Goal: Transaction & Acquisition: Purchase product/service

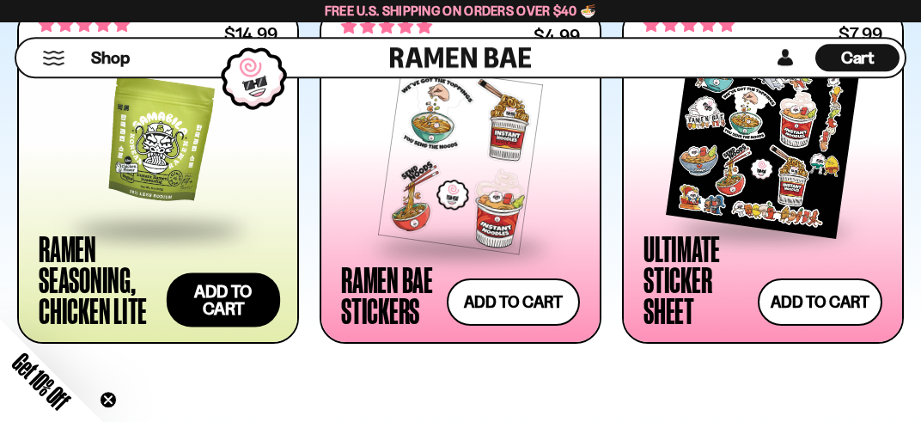
scroll to position [3177, 0]
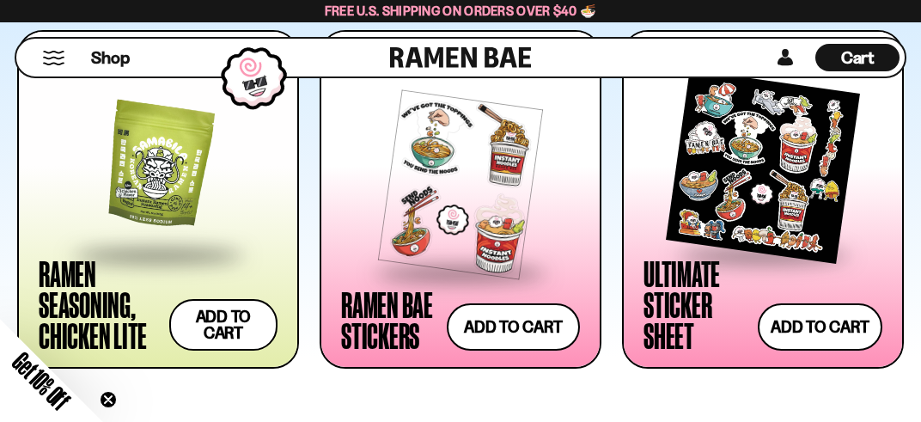
click at [134, 192] on div at bounding box center [158, 167] width 239 height 172
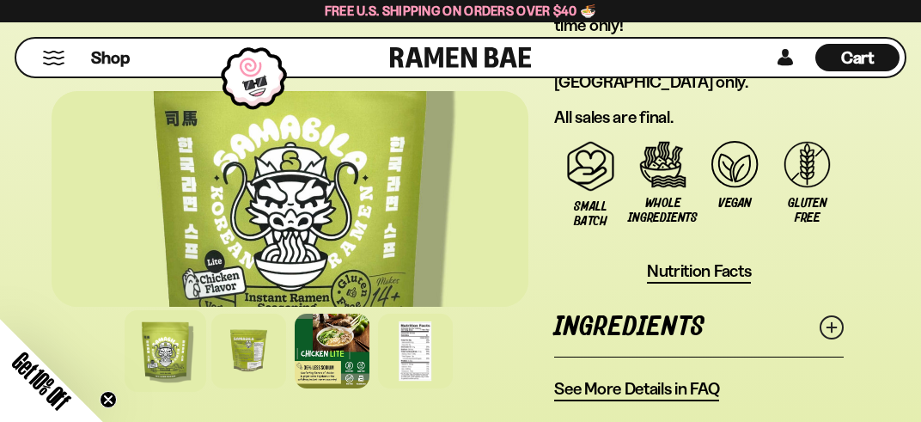
scroll to position [2087, 0]
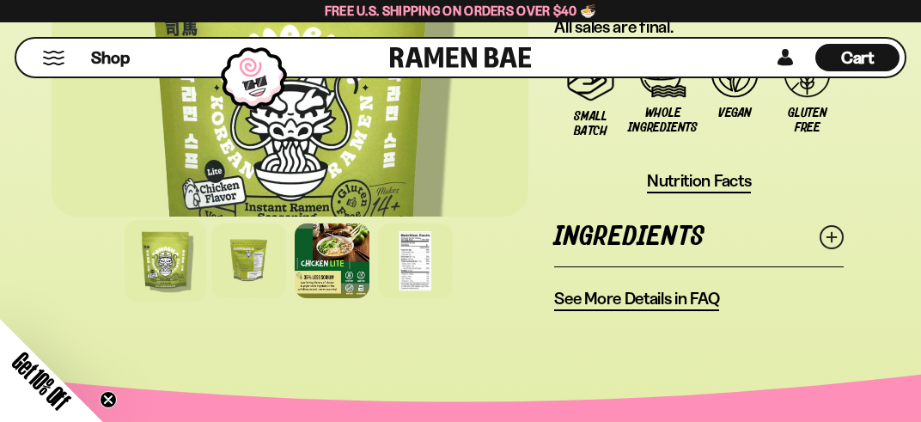
click at [691, 208] on link "Ingredients" at bounding box center [699, 236] width 290 height 59
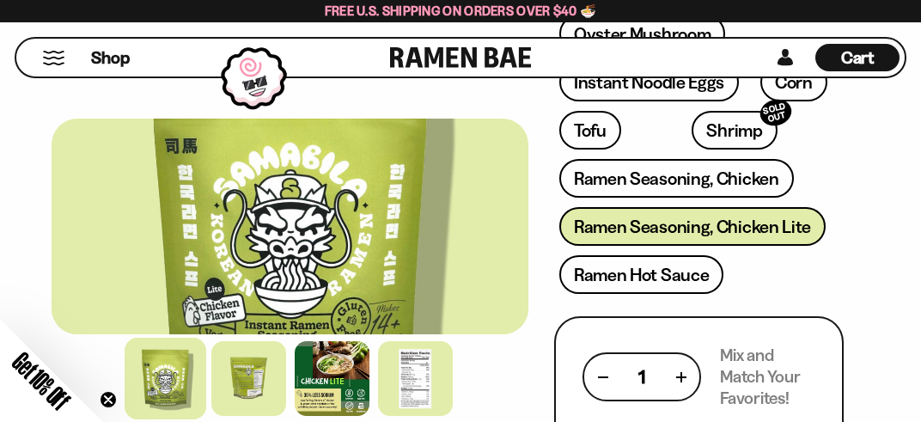
scroll to position [908, 0]
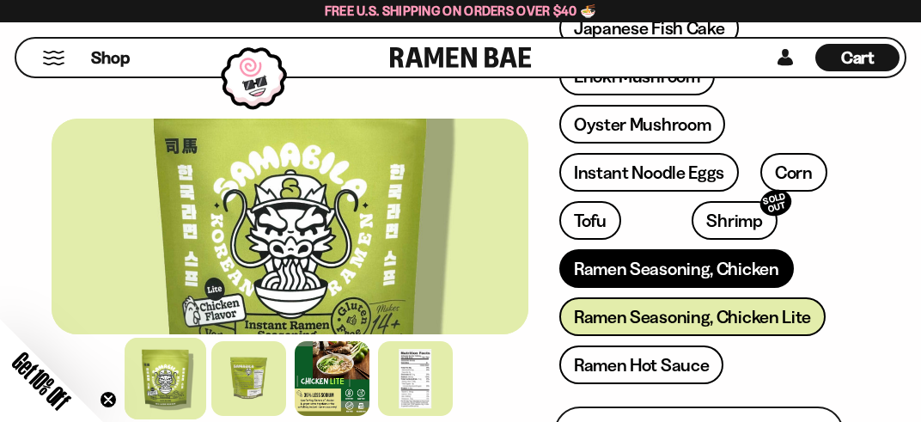
click at [755, 255] on link "Ramen Seasoning, Chicken" at bounding box center [677, 268] width 235 height 39
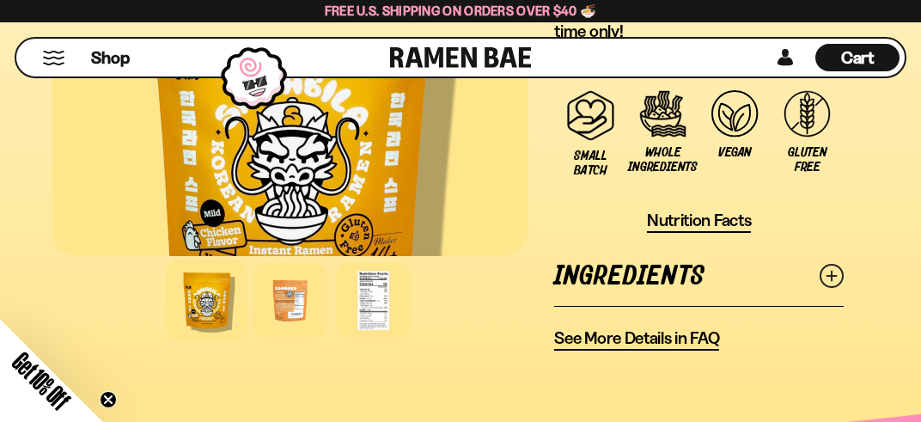
scroll to position [1841, 0]
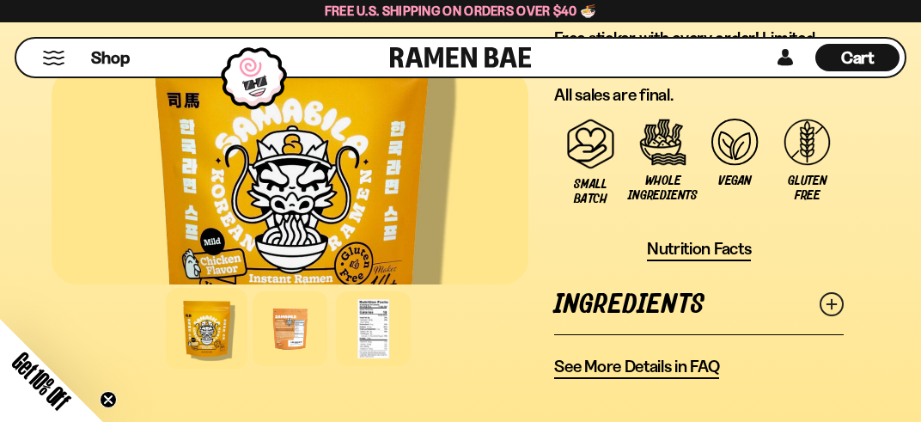
click at [618, 300] on link "Ingredients" at bounding box center [699, 304] width 290 height 59
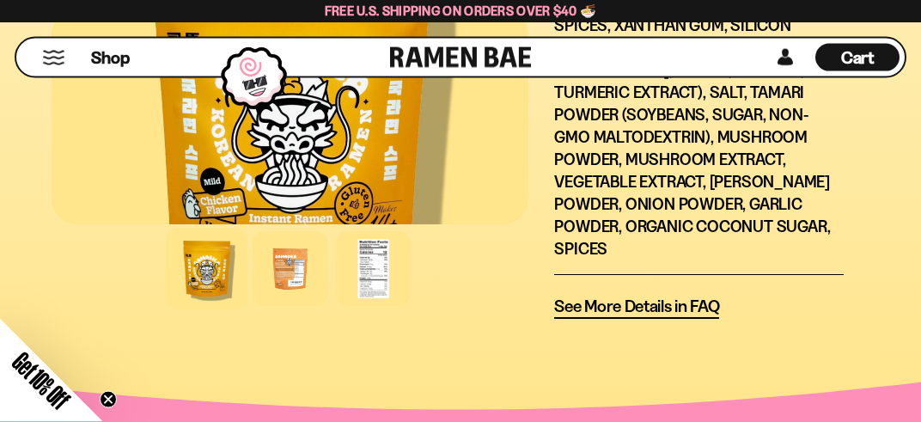
scroll to position [2295, 0]
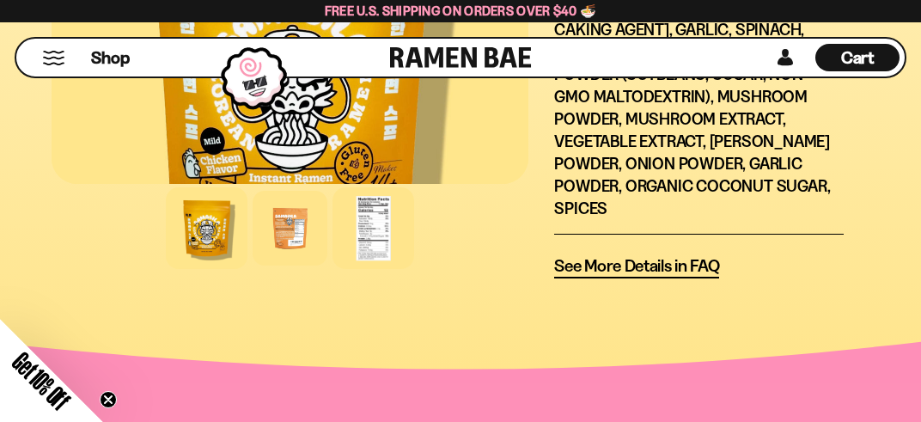
click at [378, 193] on div at bounding box center [374, 228] width 82 height 82
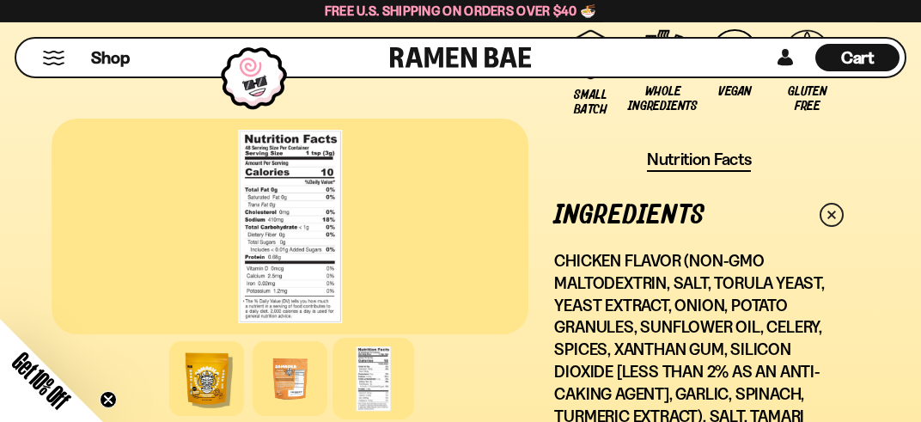
scroll to position [1932, 0]
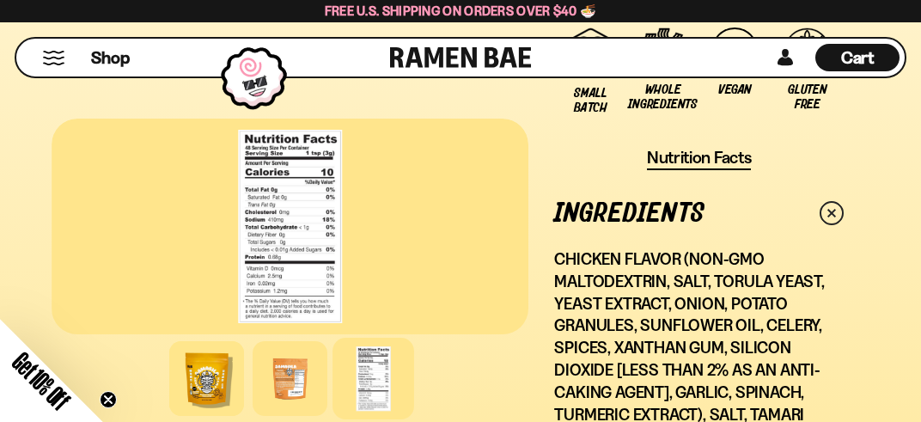
click at [254, 238] on div at bounding box center [290, 227] width 477 height 216
click at [258, 246] on div at bounding box center [290, 227] width 477 height 216
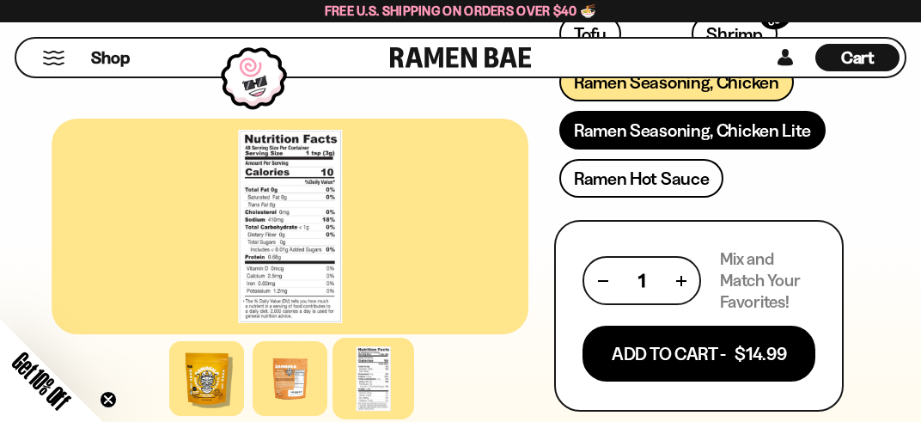
scroll to position [1089, 0]
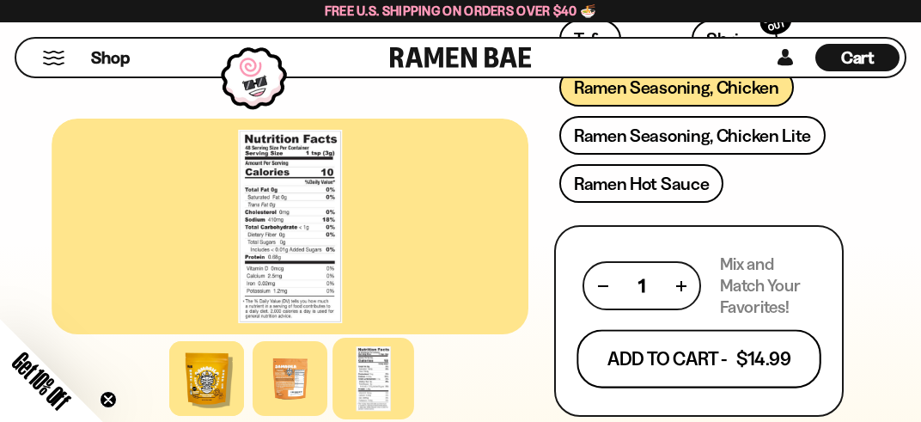
click at [720, 344] on button "Add To Cart - $14.99" at bounding box center [700, 359] width 244 height 58
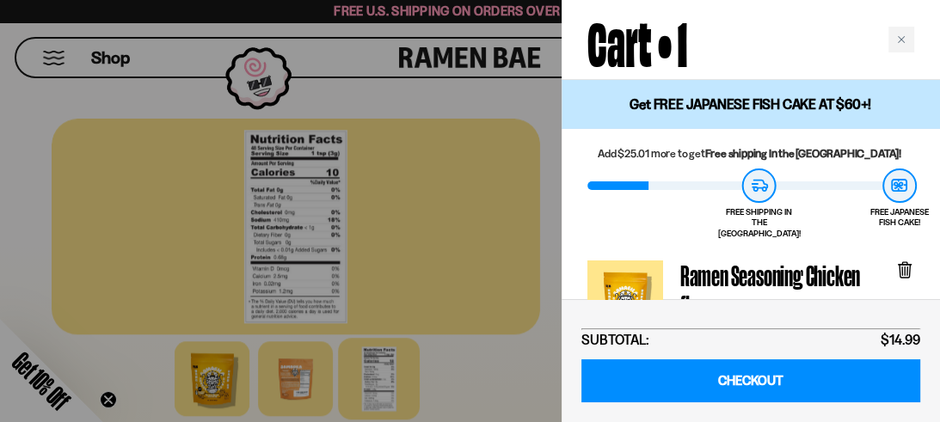
click at [33, 114] on div at bounding box center [470, 211] width 940 height 422
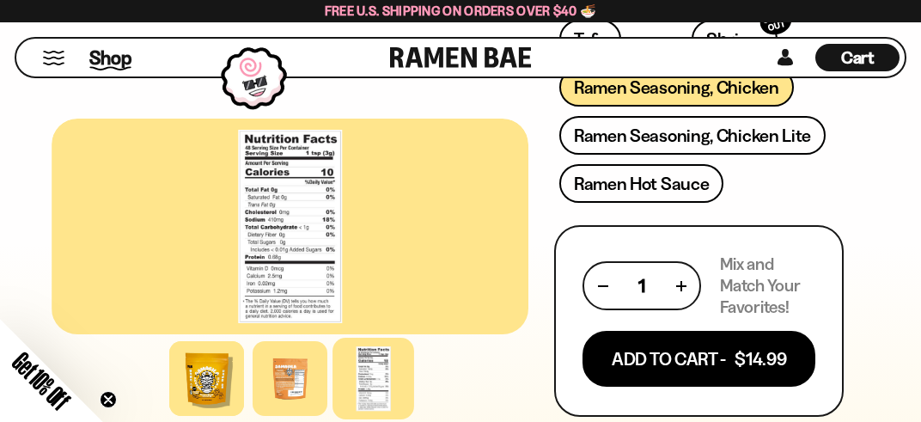
click at [108, 58] on span "Shop" at bounding box center [110, 58] width 42 height 26
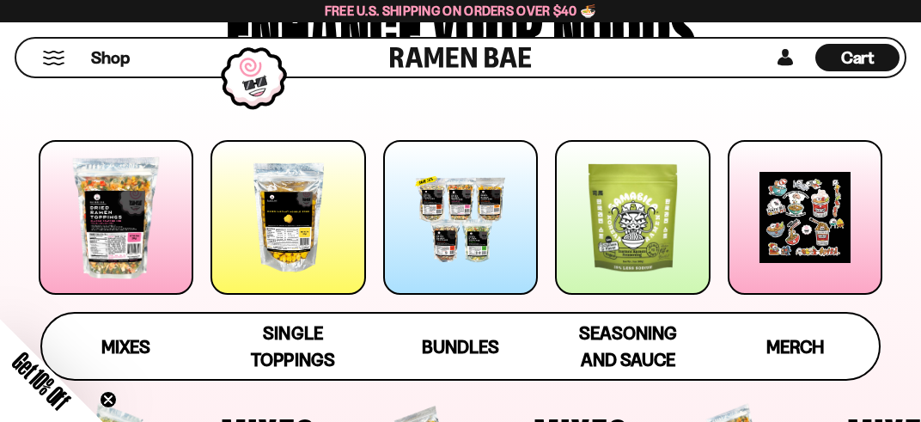
scroll to position [181, 0]
click at [646, 218] on div at bounding box center [632, 217] width 155 height 155
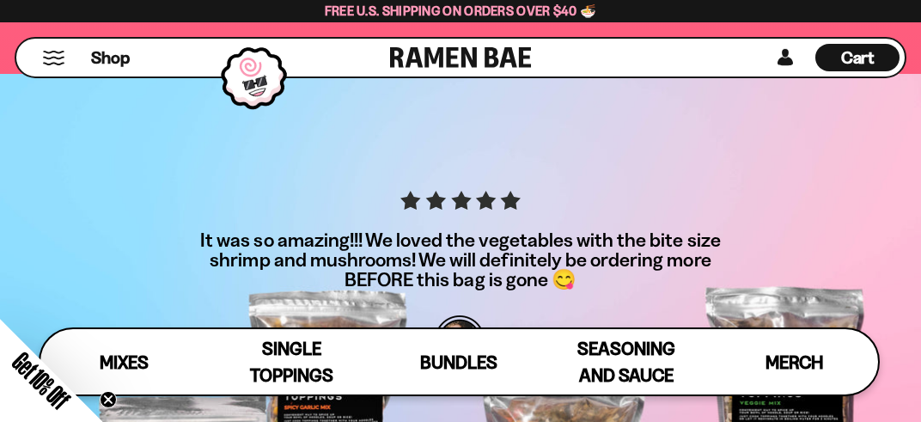
scroll to position [3951, 0]
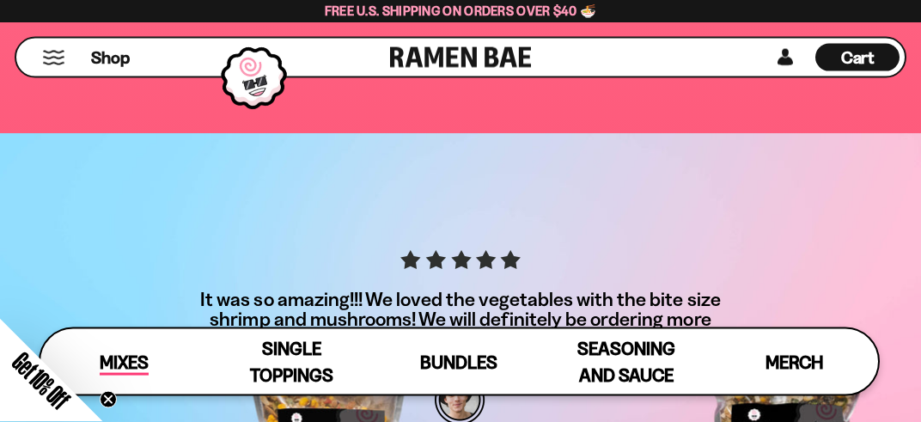
click at [141, 368] on span "Mixes" at bounding box center [124, 364] width 49 height 24
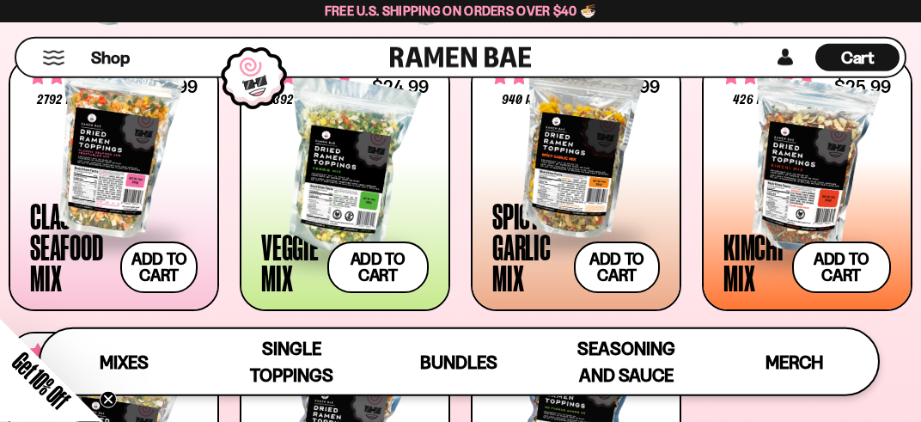
scroll to position [647, 0]
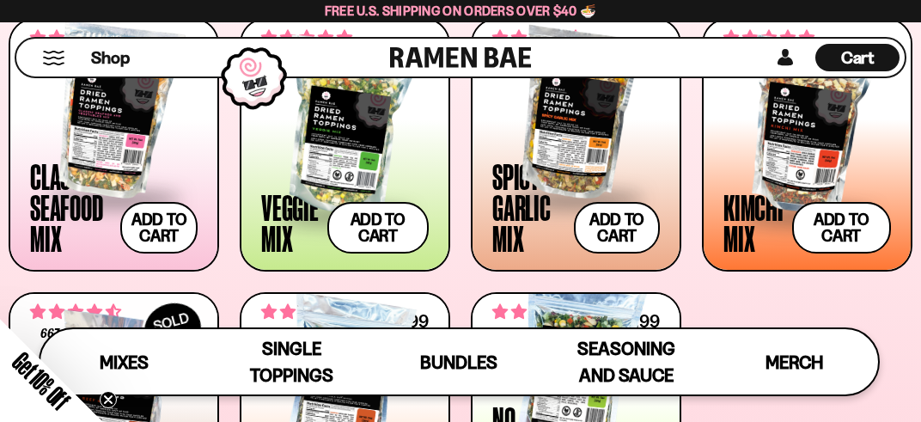
click at [567, 159] on div at bounding box center [577, 111] width 168 height 172
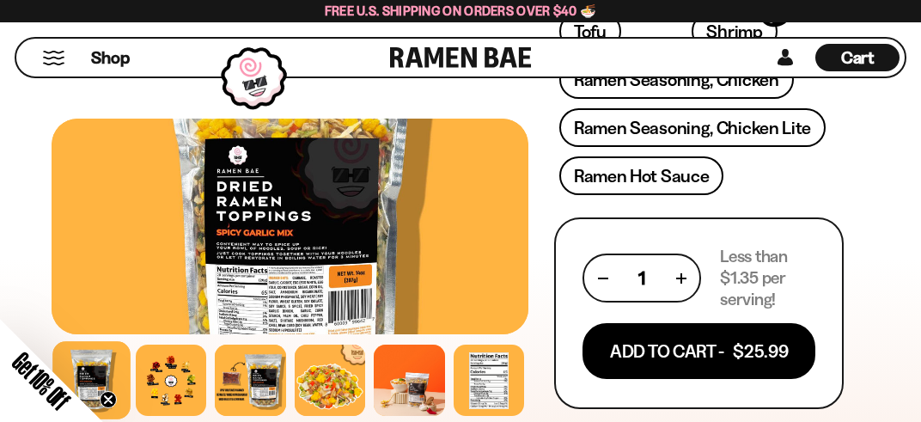
scroll to position [998, 0]
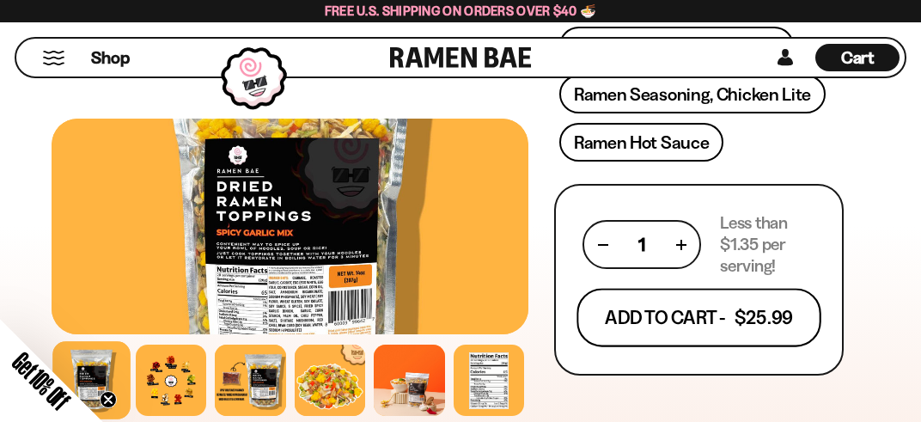
click at [741, 303] on button "Add To Cart - $25.99" at bounding box center [700, 318] width 244 height 58
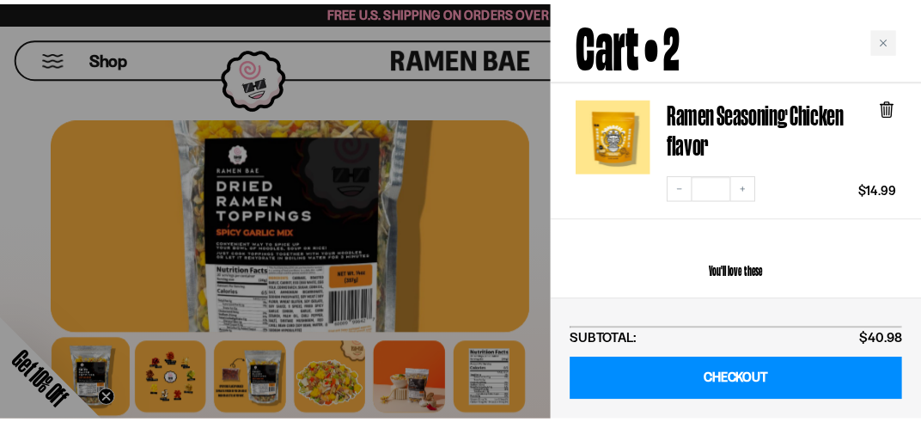
scroll to position [136, 0]
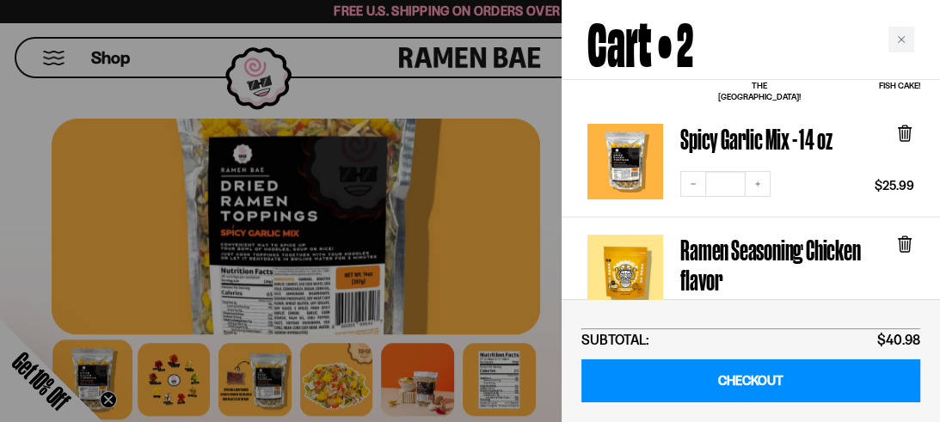
click at [15, 201] on div at bounding box center [470, 211] width 940 height 422
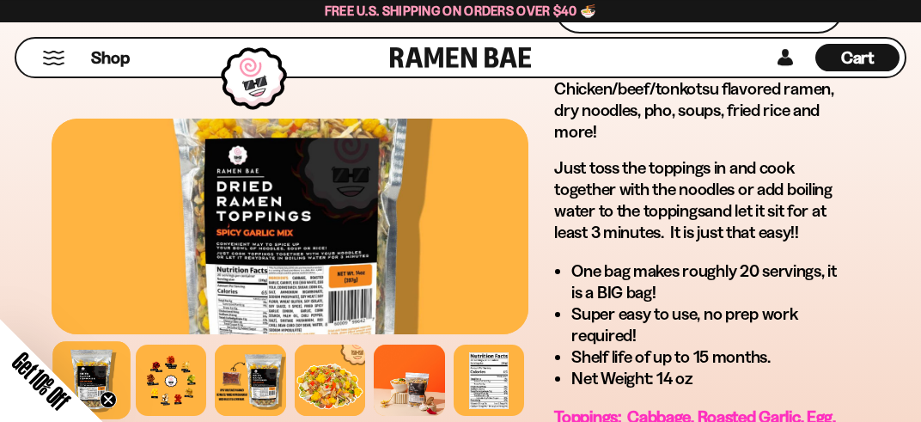
scroll to position [1362, 0]
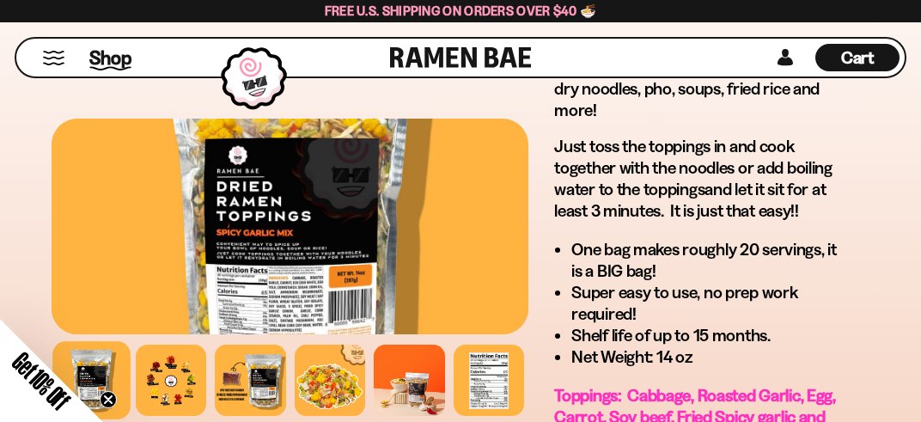
click at [110, 65] on span "Shop" at bounding box center [110, 58] width 42 height 26
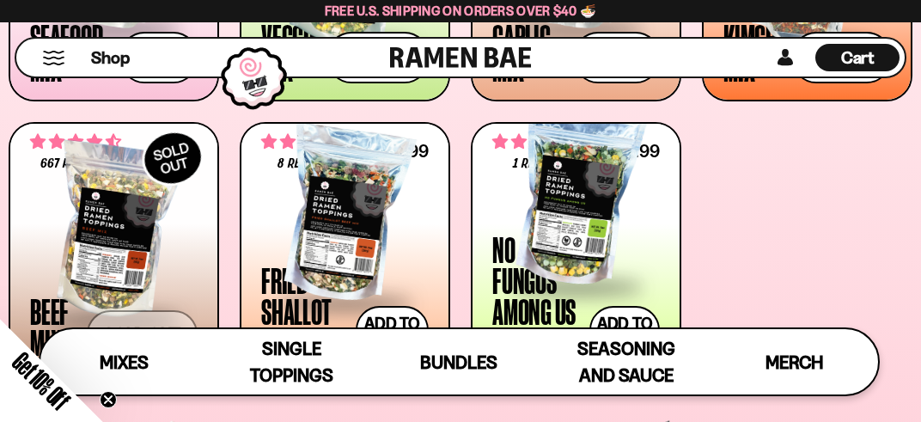
scroll to position [908, 0]
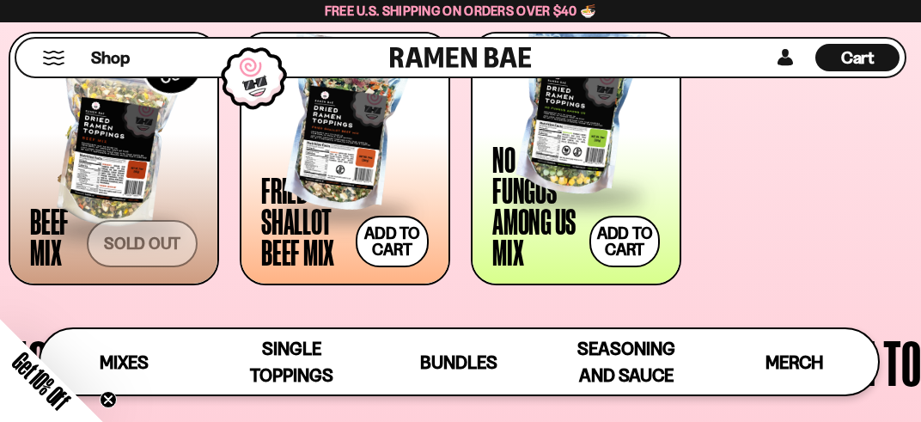
click at [118, 177] on div at bounding box center [114, 141] width 168 height 172
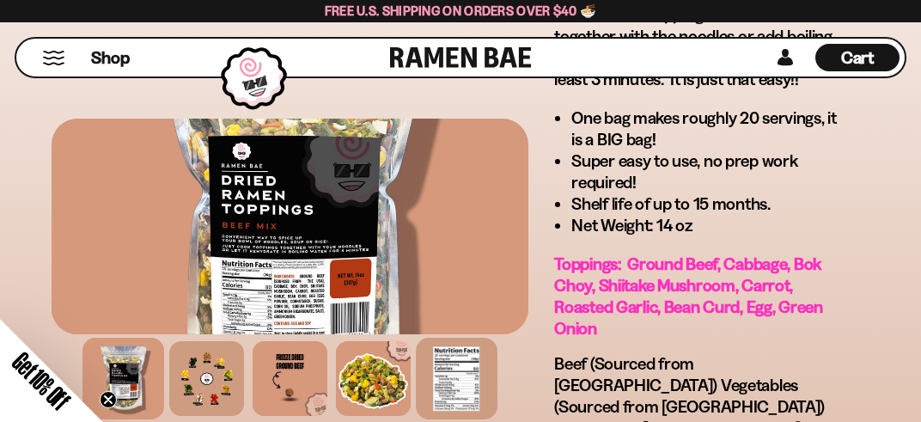
scroll to position [1452, 0]
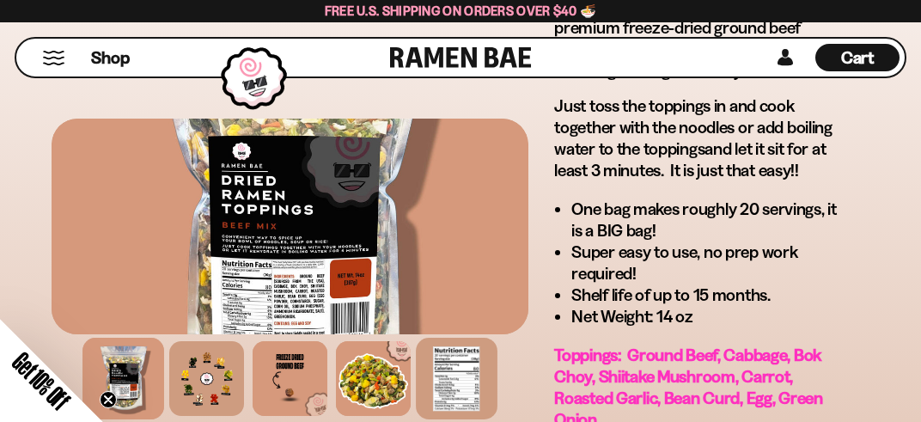
click at [464, 372] on div at bounding box center [457, 379] width 82 height 82
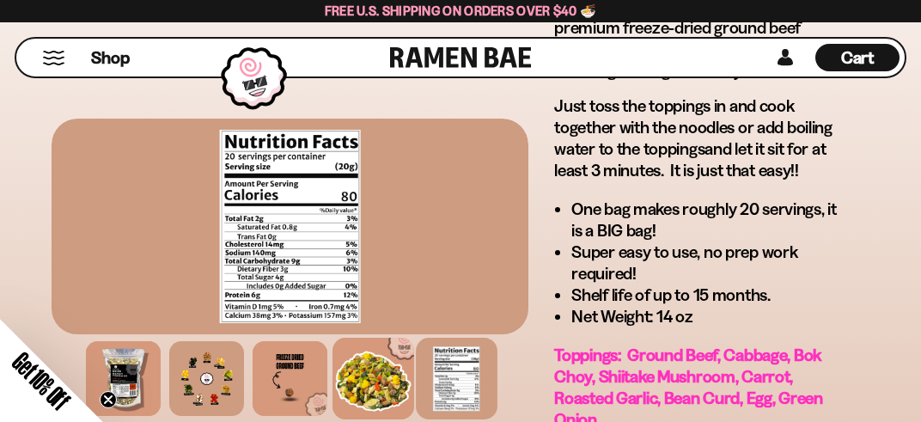
click at [372, 383] on div at bounding box center [374, 379] width 82 height 82
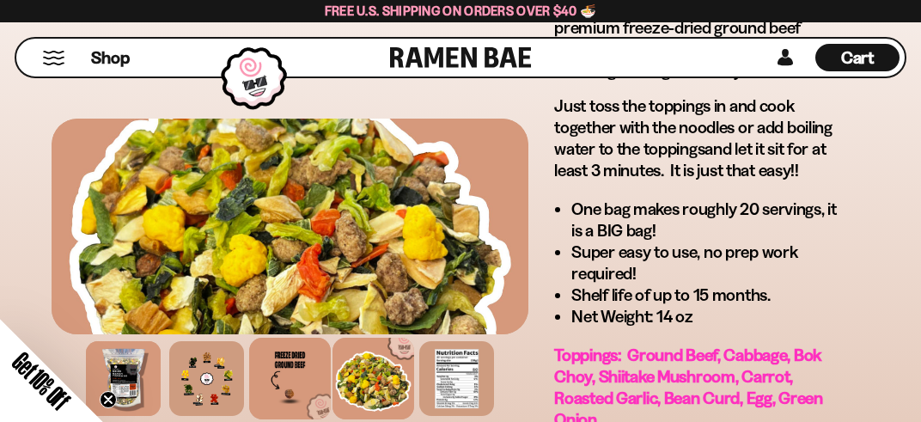
click at [287, 390] on div at bounding box center [290, 379] width 82 height 82
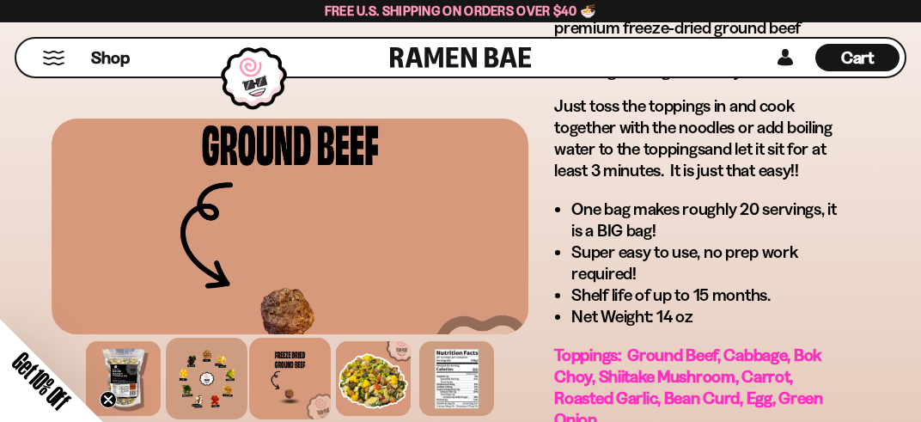
click at [233, 396] on div at bounding box center [207, 379] width 82 height 82
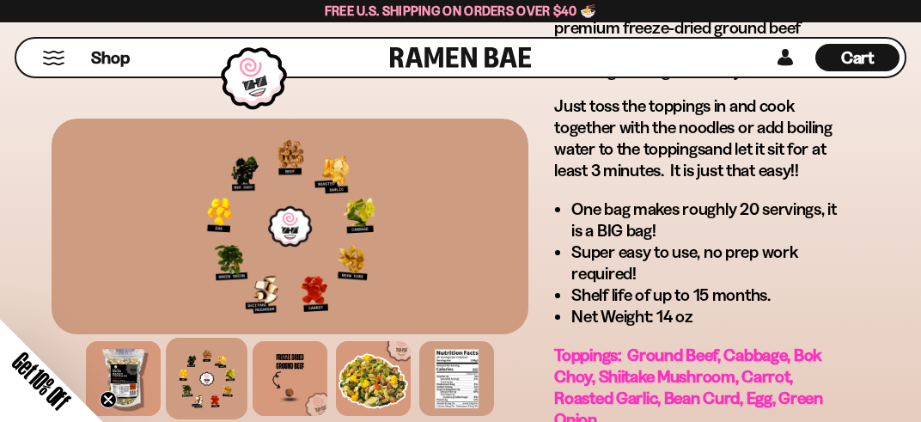
click at [108, 394] on circle "Close teaser" at bounding box center [109, 400] width 16 height 16
